Goal: Go to known website: Go to known website

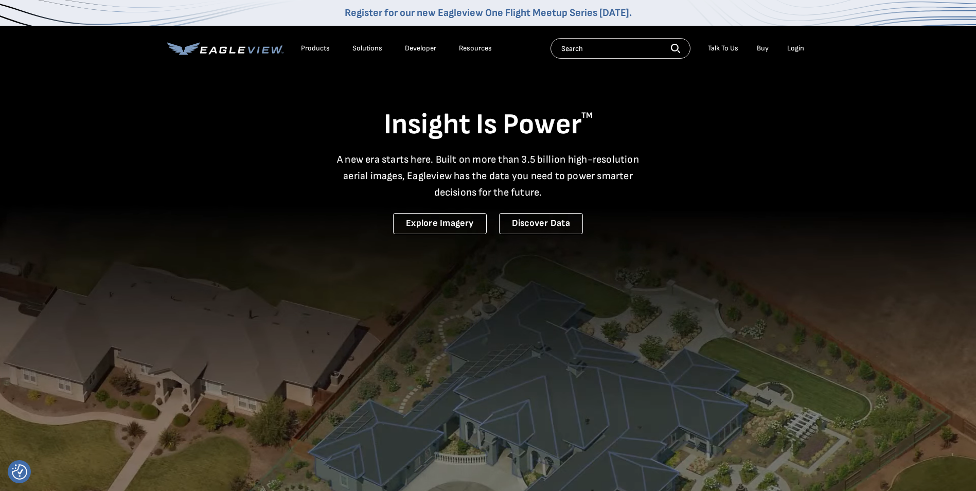
click at [799, 43] on li "Login" at bounding box center [795, 48] width 27 height 15
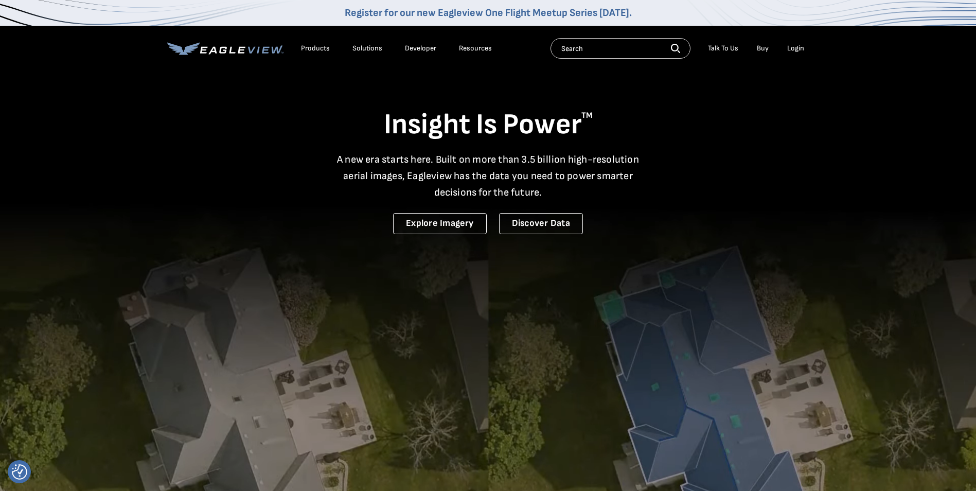
click at [799, 48] on div "Login" at bounding box center [795, 48] width 17 height 9
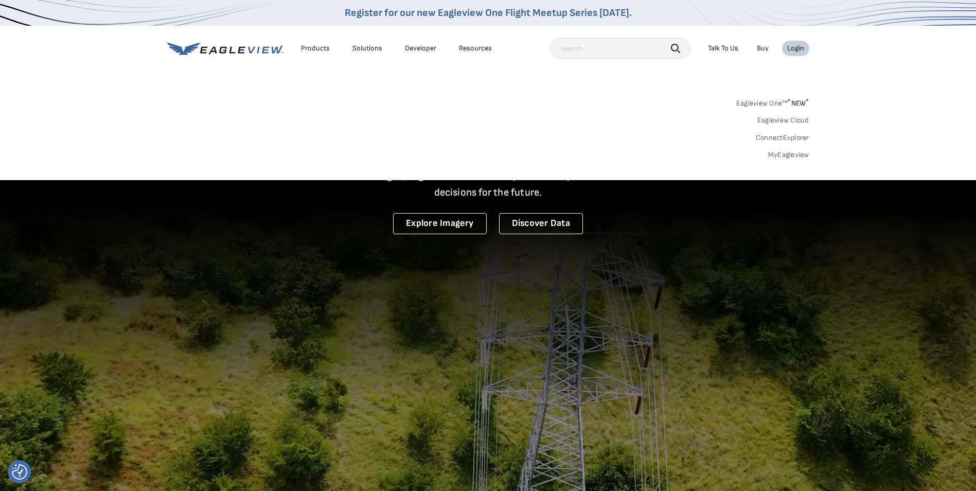
click at [780, 152] on link "MyEagleview" at bounding box center [788, 154] width 41 height 9
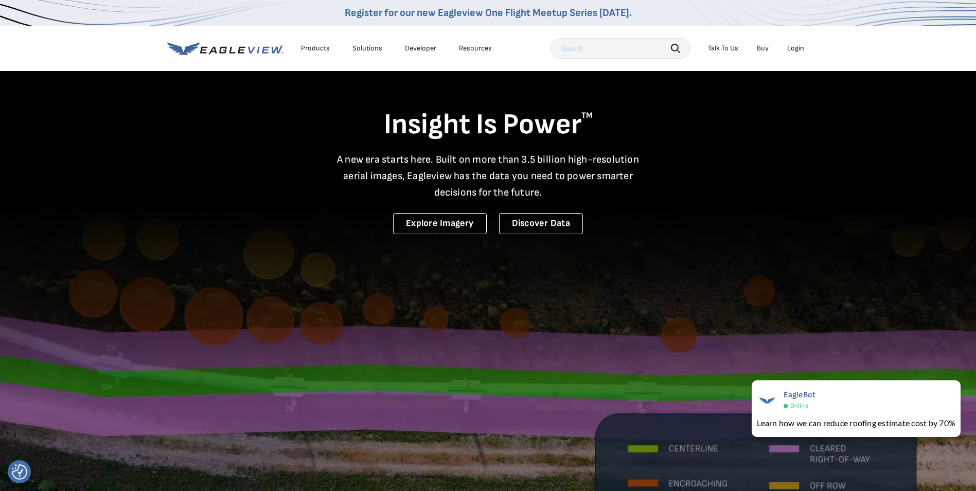
click at [798, 49] on div "Login" at bounding box center [795, 48] width 17 height 9
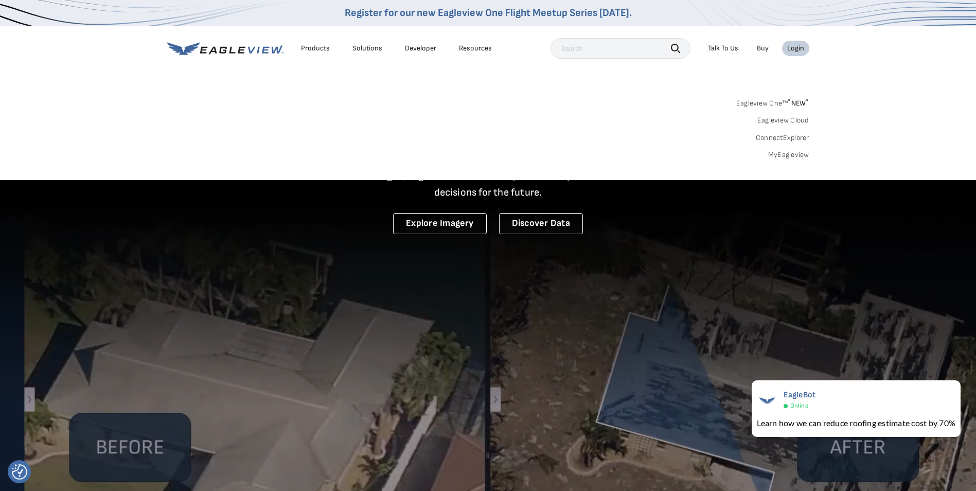
click at [788, 153] on link "MyEagleview" at bounding box center [788, 154] width 41 height 9
